Goal: Navigation & Orientation: Understand site structure

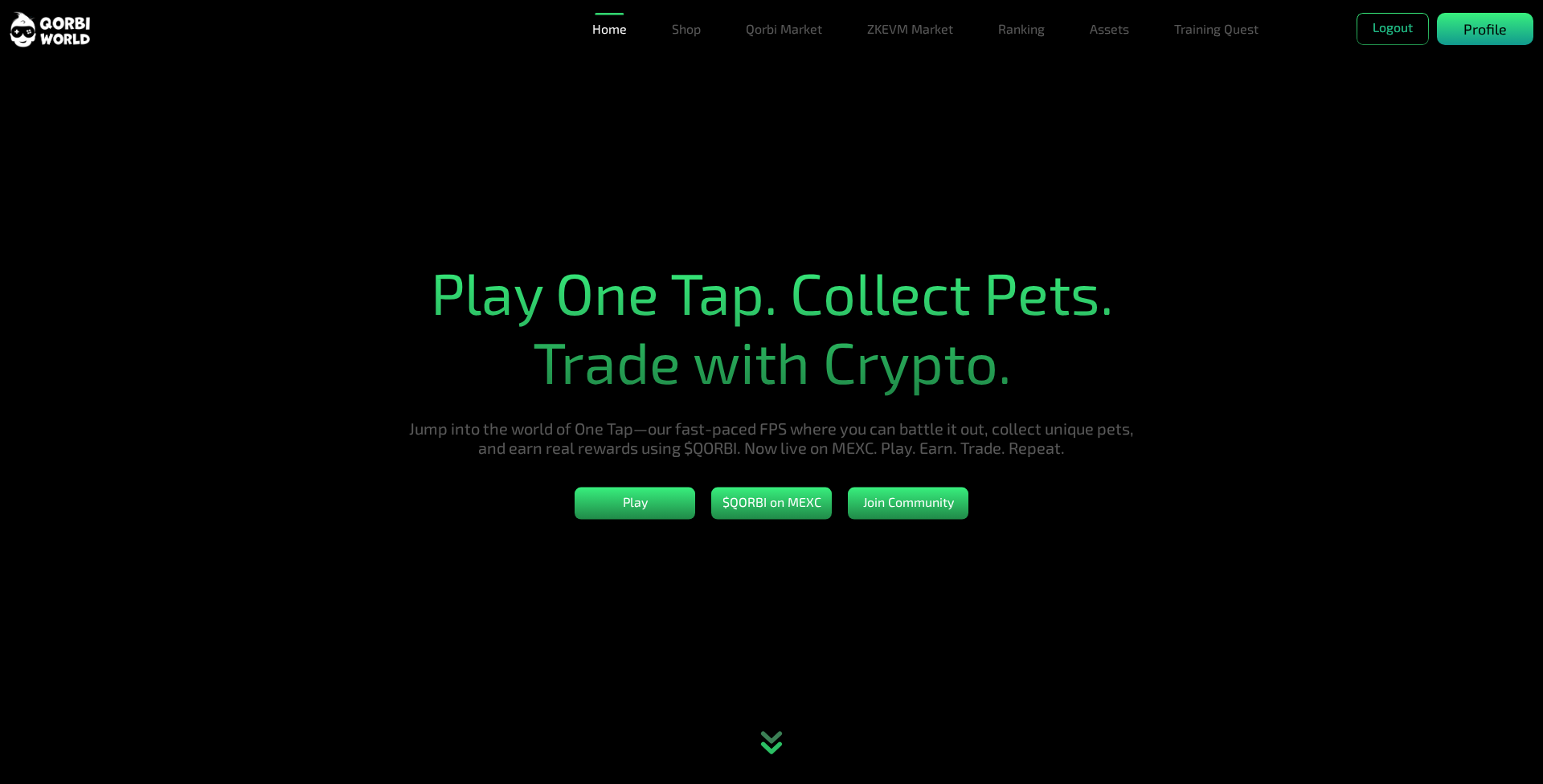
click at [1465, 22] on p "Profile" at bounding box center [1485, 29] width 43 height 22
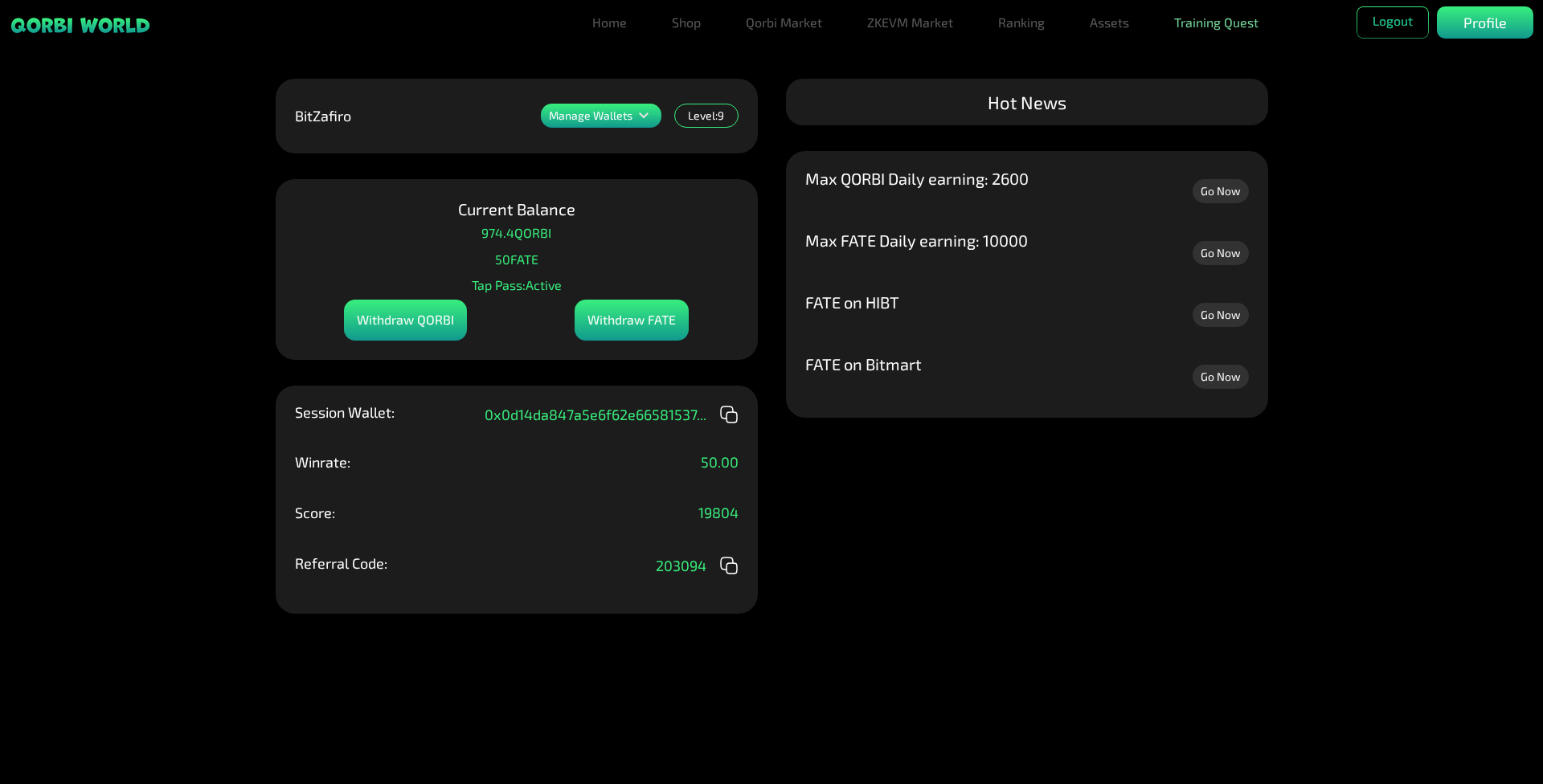
click at [1207, 34] on link "Training Quest" at bounding box center [1216, 22] width 97 height 32
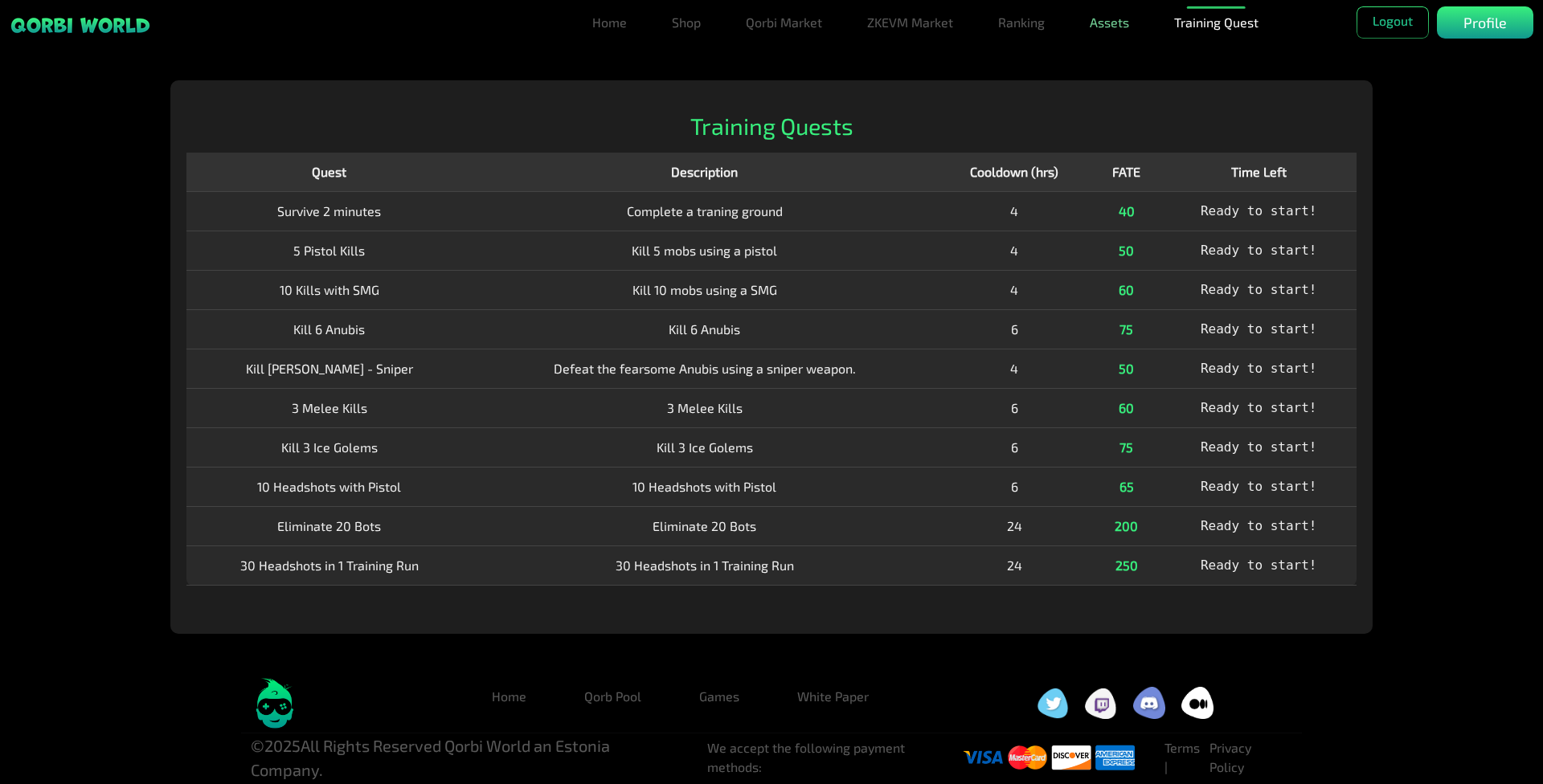
click at [1103, 32] on link "Assets" at bounding box center [1109, 22] width 52 height 32
click at [1114, 55] on link "Assets" at bounding box center [1109, 55] width 52 height 32
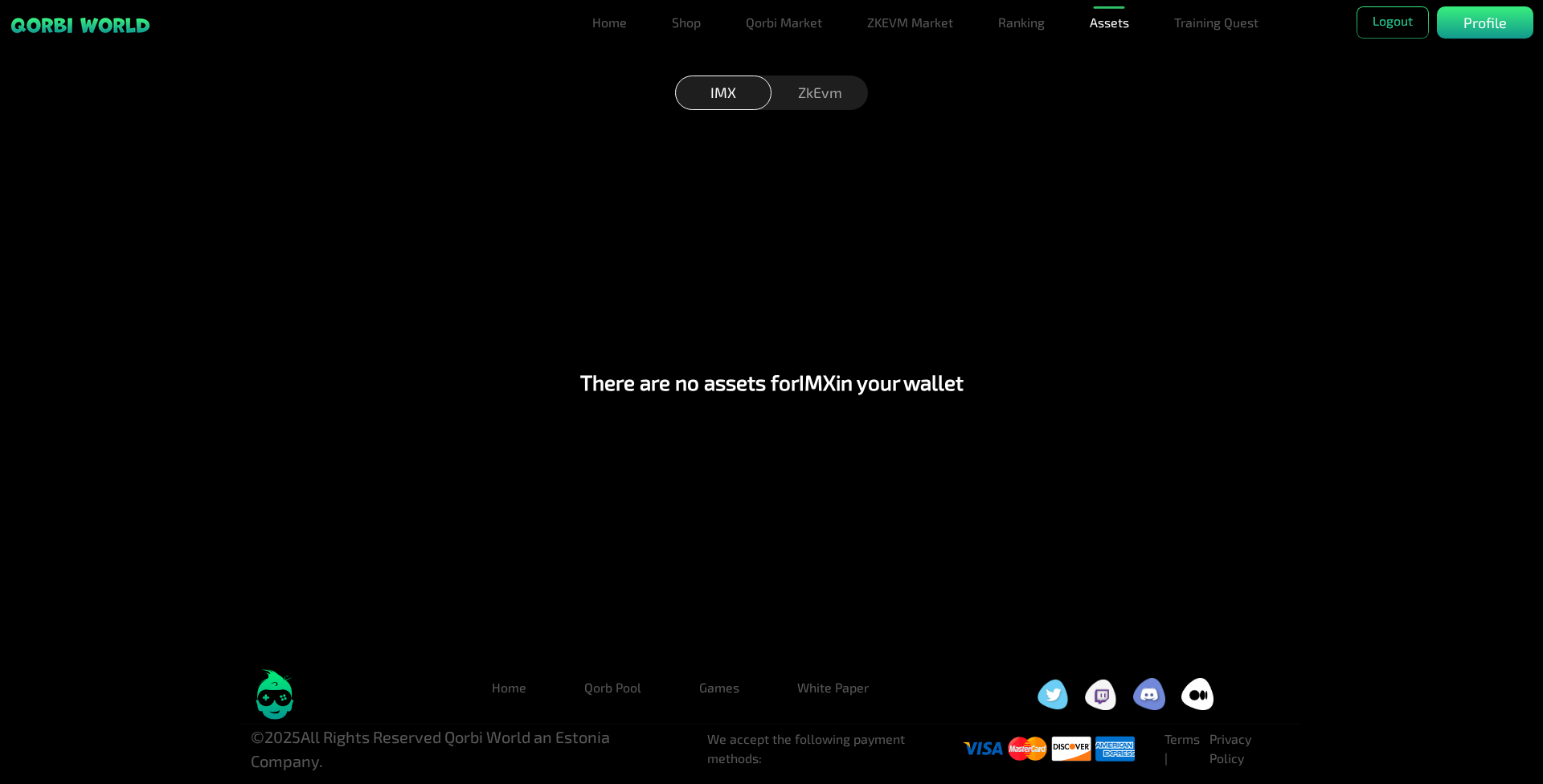
click at [832, 84] on div "ZkEvm" at bounding box center [819, 92] width 96 height 34
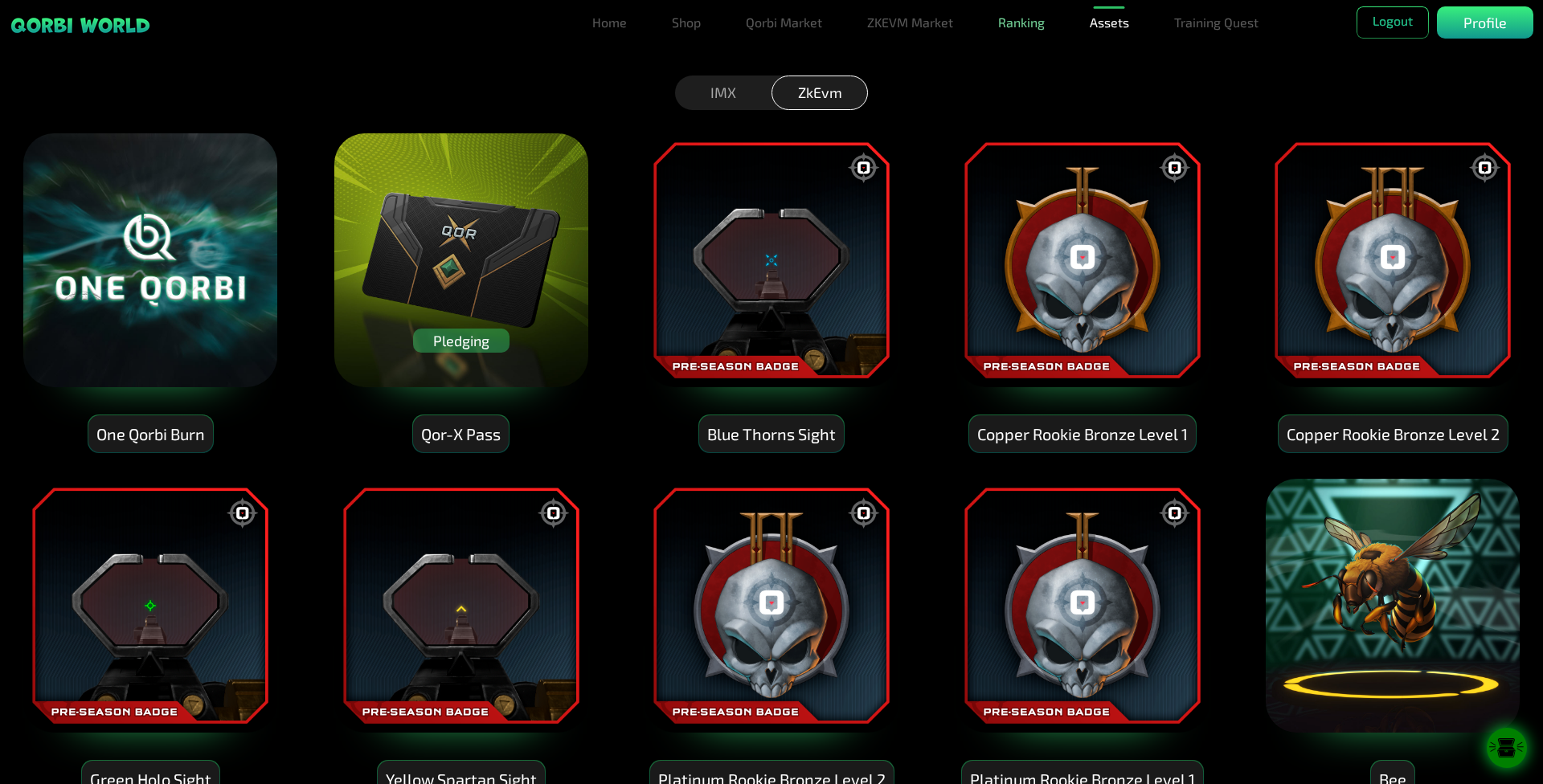
click at [1049, 32] on link "Ranking" at bounding box center [1020, 22] width 59 height 32
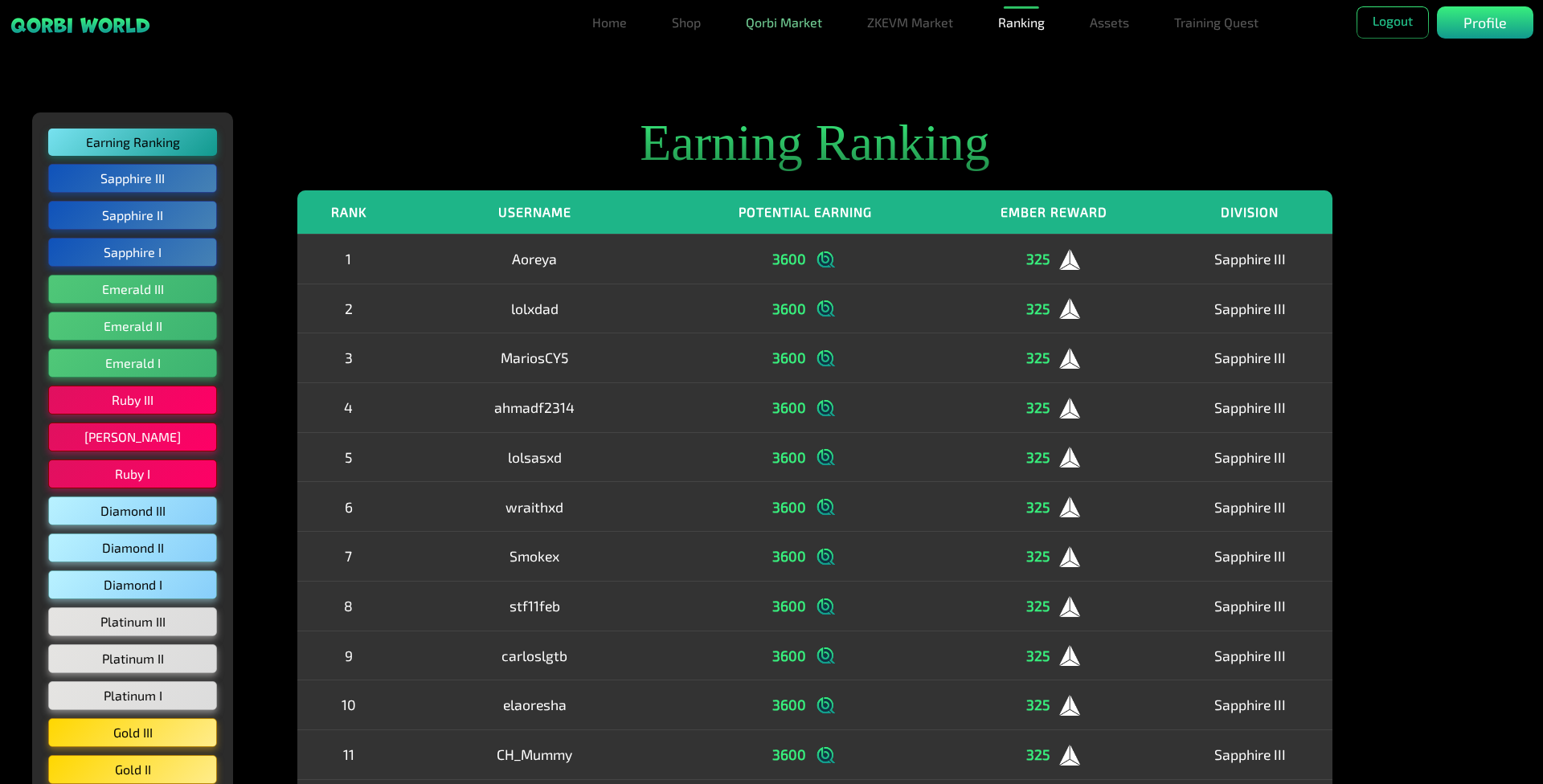
click at [802, 9] on link "Qorbi Market" at bounding box center [783, 22] width 89 height 32
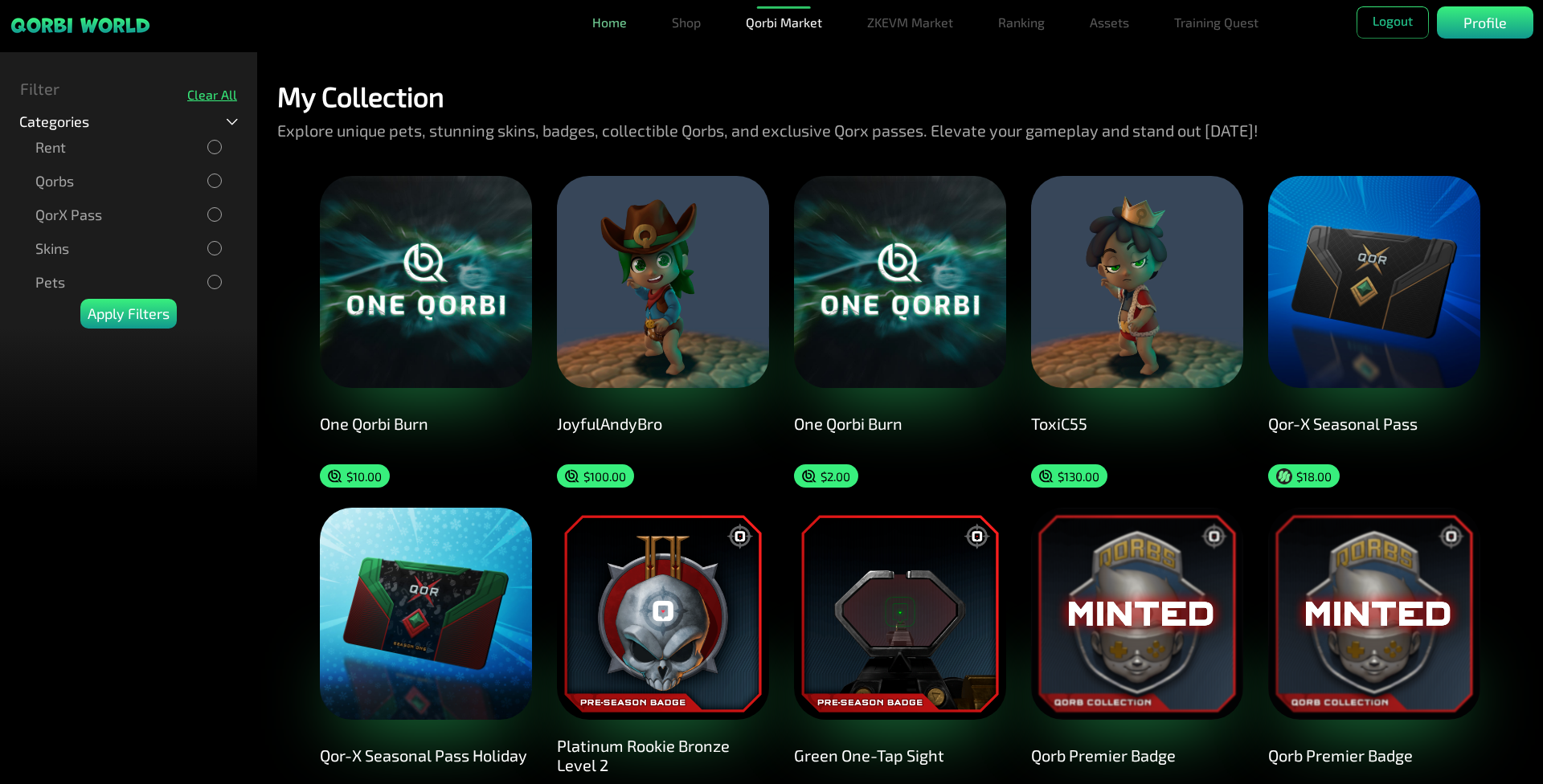
click at [620, 29] on link "Home" at bounding box center [610, 22] width 48 height 32
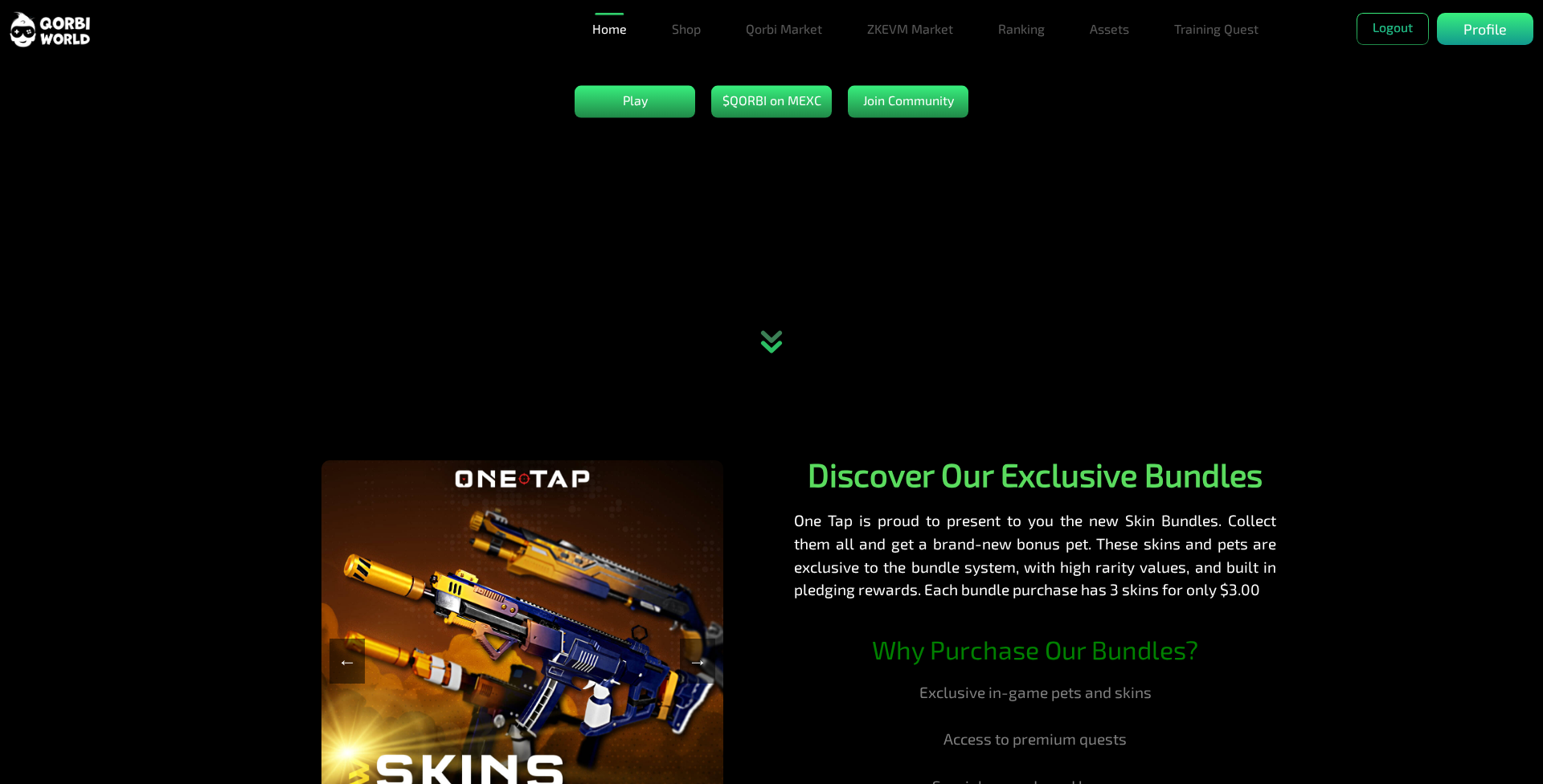
scroll to position [80, 0]
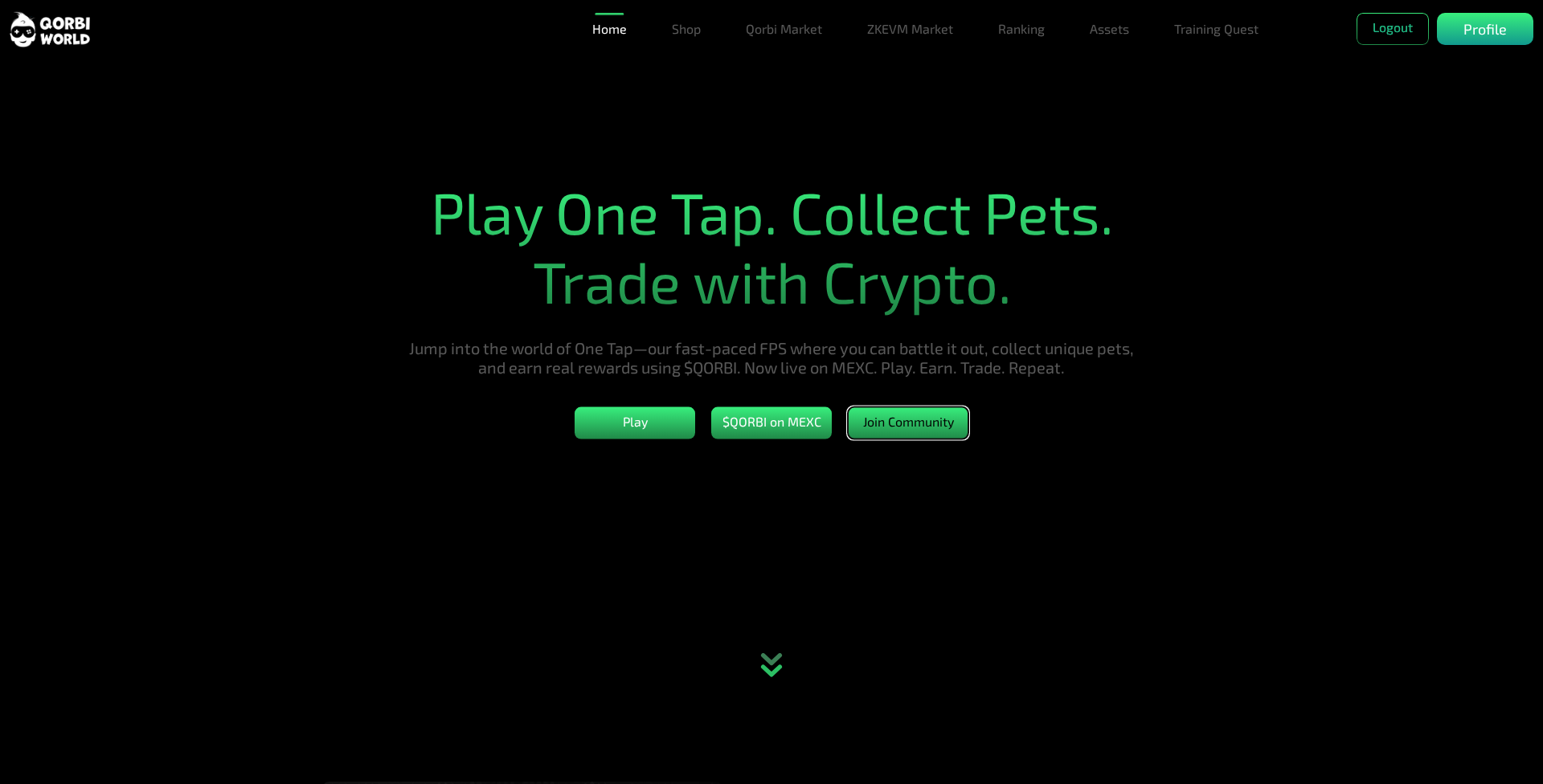
click at [896, 439] on button "Join Community" at bounding box center [908, 422] width 121 height 32
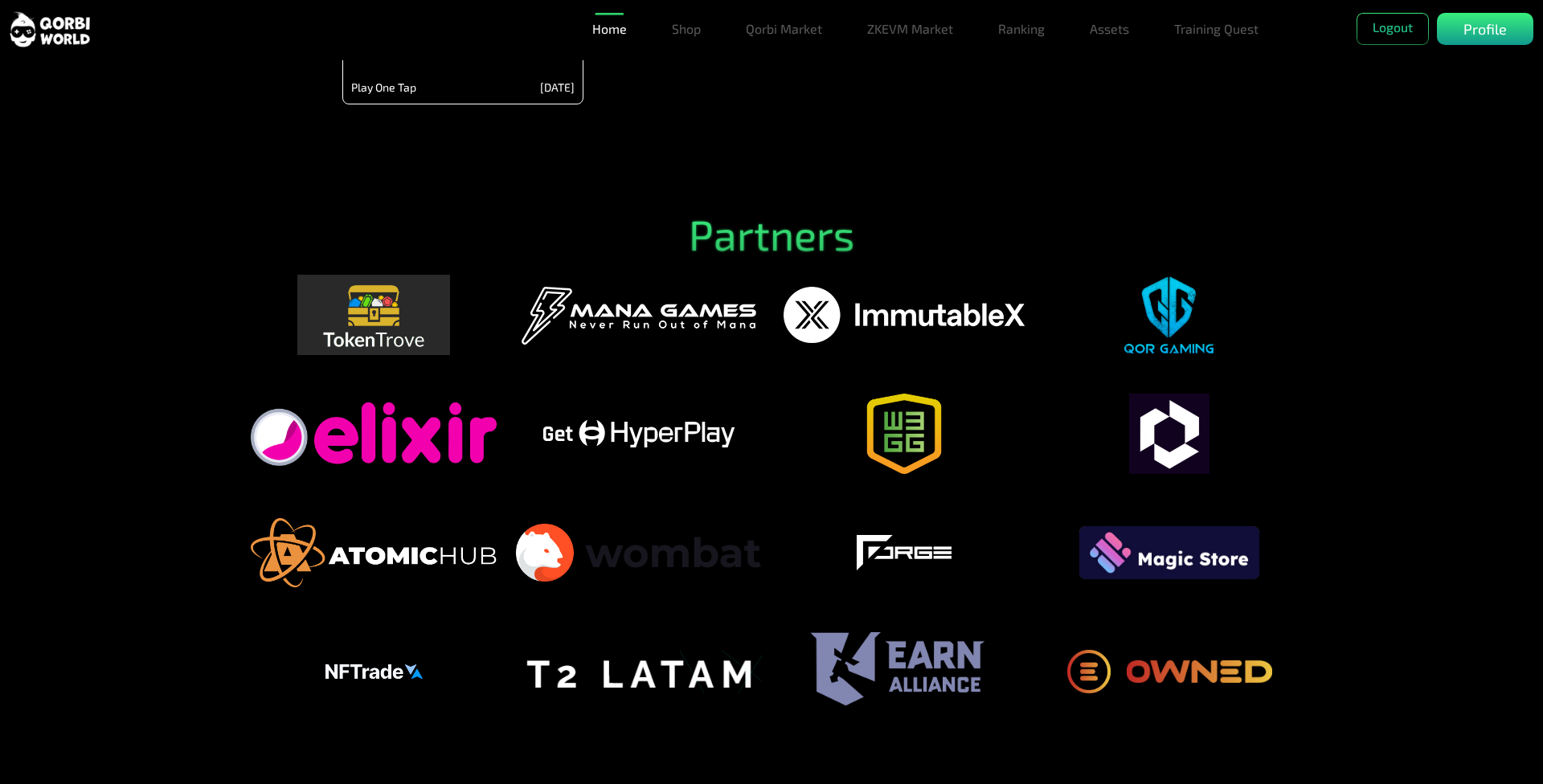
scroll to position [3918, 0]
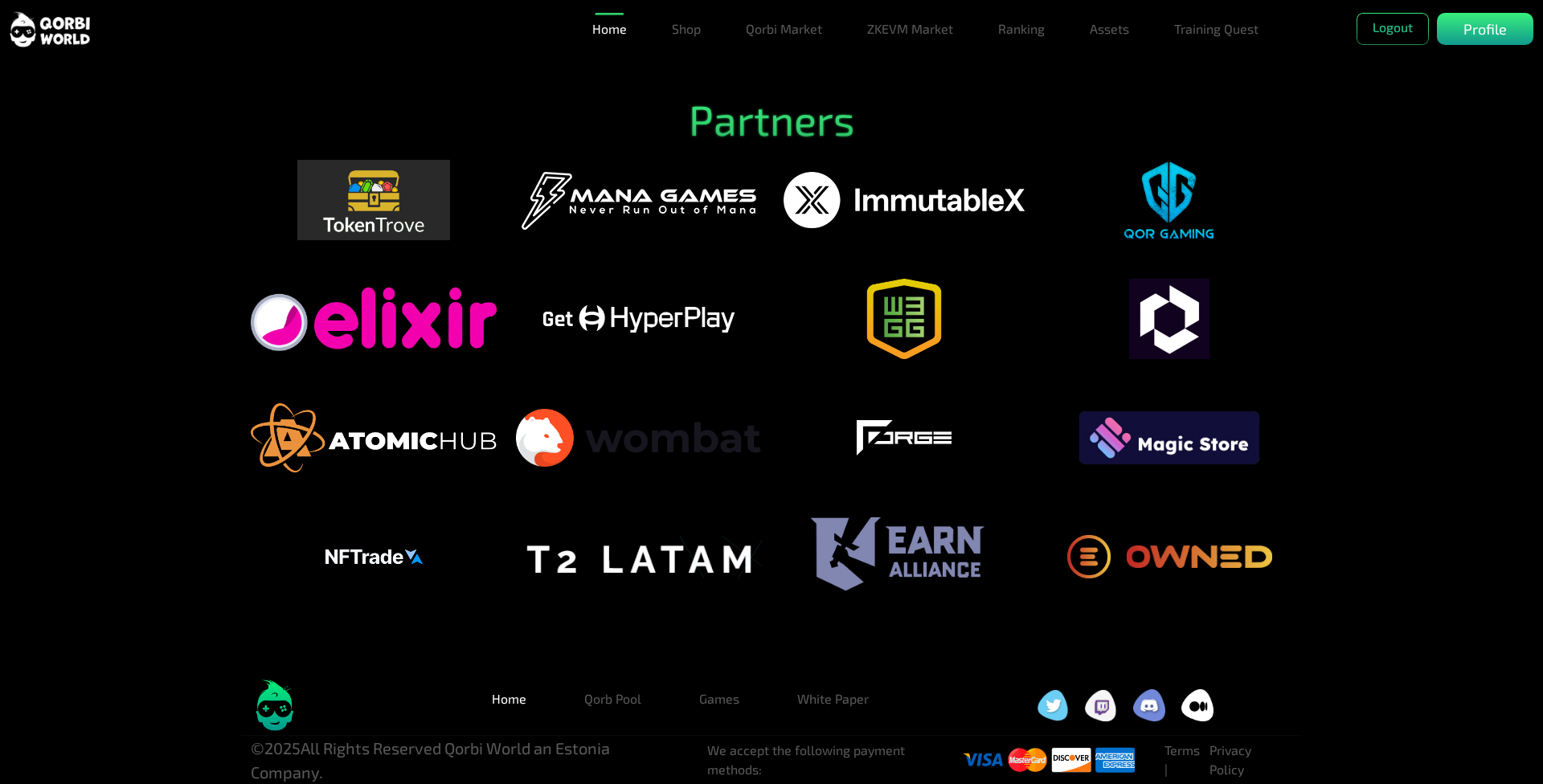
click at [1040, 696] on img at bounding box center [1052, 705] width 32 height 32
